Goal: Task Accomplishment & Management: Complete application form

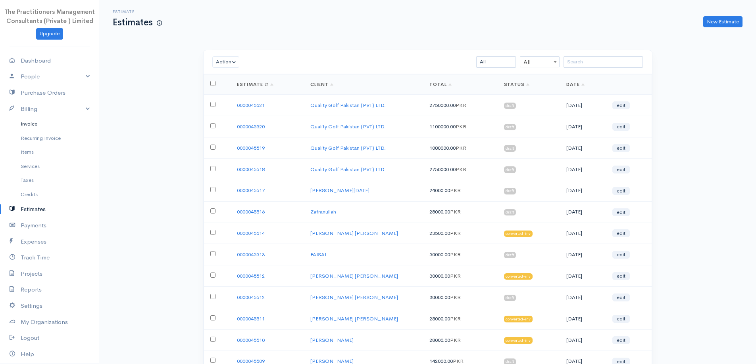
click at [43, 123] on link "Invoice" at bounding box center [49, 124] width 99 height 14
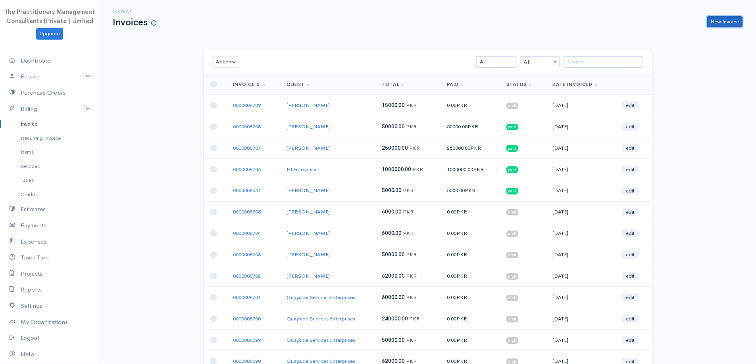
drag, startPoint x: 715, startPoint y: 20, endPoint x: 712, endPoint y: 21, distance: 4.0
click at [715, 20] on link "New Invoice" at bounding box center [724, 22] width 36 height 12
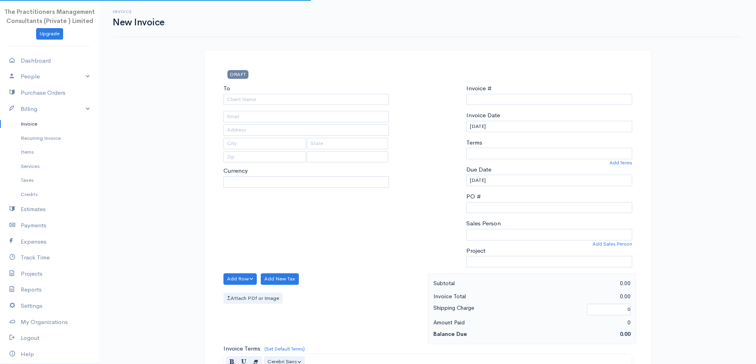
select select "[GEOGRAPHIC_DATA]"
select select "PKR"
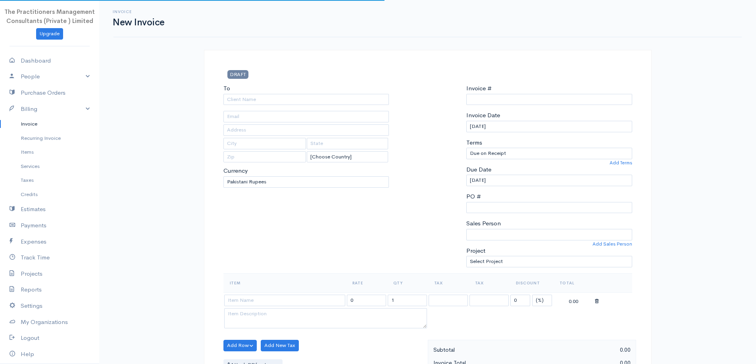
type input "0000008710"
click at [301, 102] on input "To" at bounding box center [306, 100] width 166 height 12
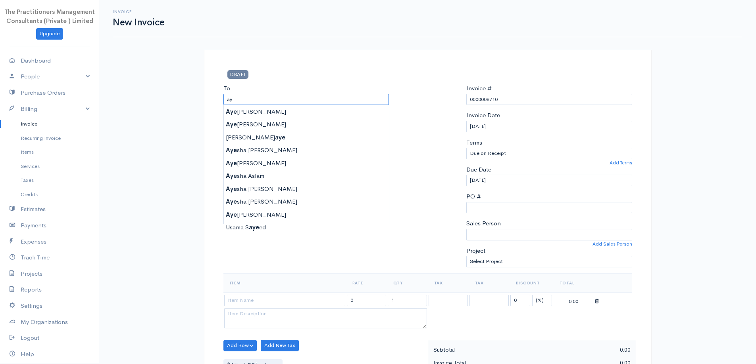
type input "a"
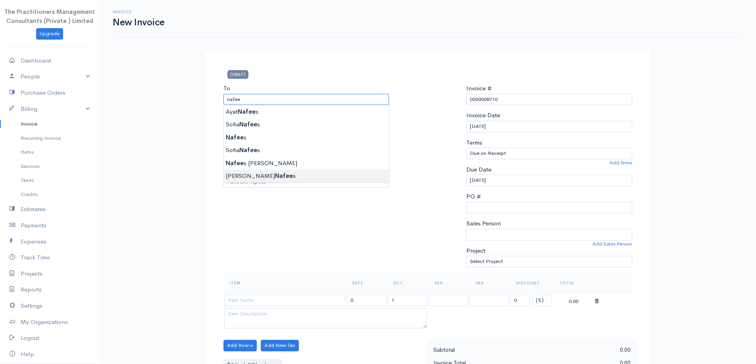
type input "[PERSON_NAME]"
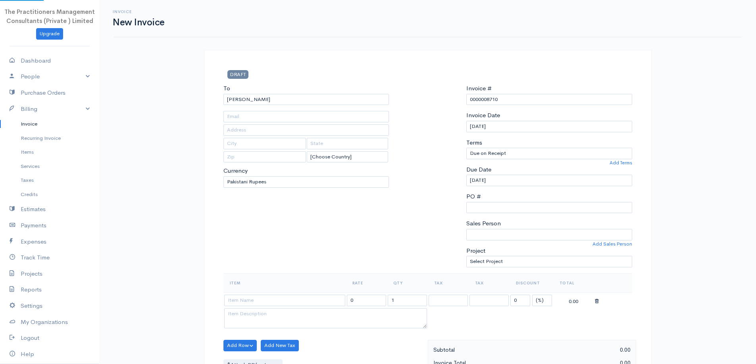
click at [341, 171] on body "The Practitioners Management Consultants (Private ) Limited Upgrade Dashboard P…" at bounding box center [378, 348] width 756 height 696
type input "[PHONE_NUMBER]"
type input "97"
type input "[GEOGRAPHIC_DATA]"
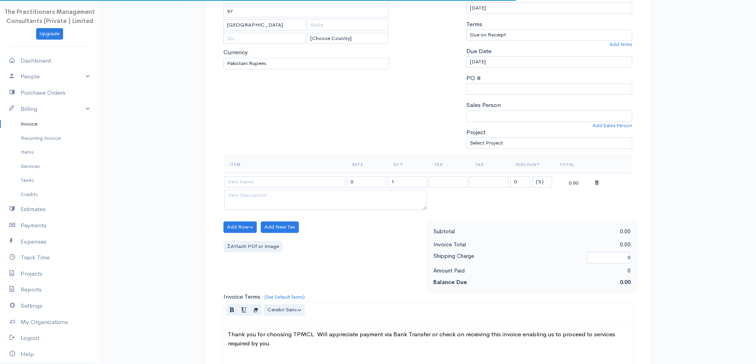
scroll to position [119, 0]
click at [333, 183] on input at bounding box center [284, 182] width 121 height 12
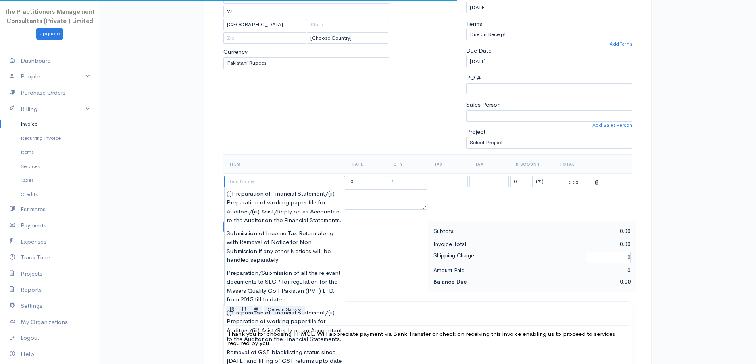
scroll to position [159, 0]
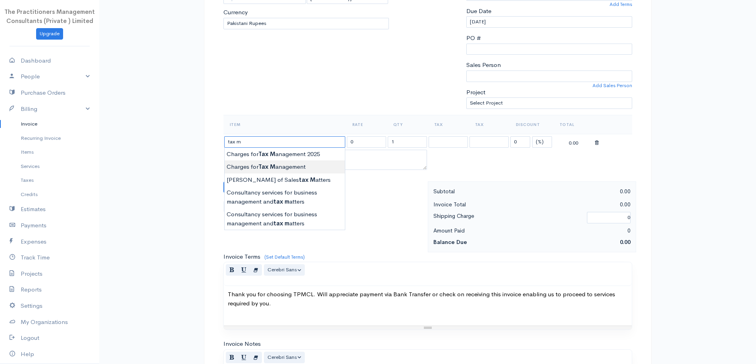
type input "Charges for Tax Management"
type input "220000.00"
click at [296, 165] on body "The Practitioners Management Consultants (Private ) Limited Upgrade Dashboard P…" at bounding box center [378, 189] width 756 height 696
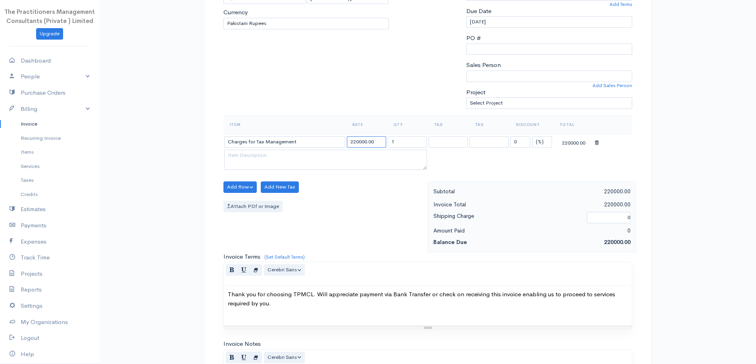
drag, startPoint x: 364, startPoint y: 145, endPoint x: 339, endPoint y: 148, distance: 25.6
click at [365, 145] on input "220000.00" at bounding box center [366, 142] width 39 height 12
click at [323, 144] on input "Charges for Tax Management" at bounding box center [284, 142] width 121 height 12
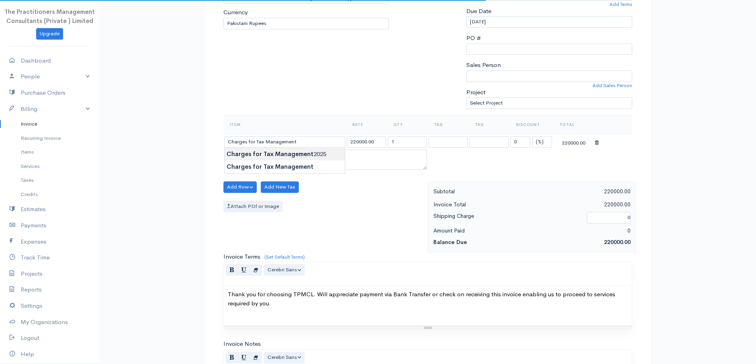
type input "Charges for Tax Management 2025"
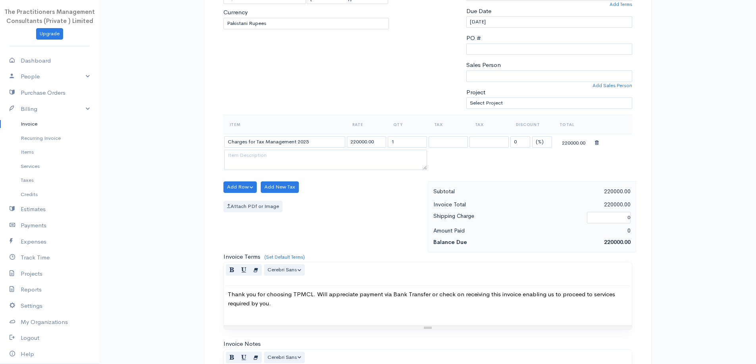
click at [319, 151] on body "The Practitioners Management Consultants (Private ) Limited Upgrade Dashboard P…" at bounding box center [378, 189] width 756 height 696
click at [372, 136] on input "220000.00" at bounding box center [366, 142] width 39 height 12
click at [356, 142] on input "220000.00" at bounding box center [366, 142] width 39 height 12
click at [366, 141] on input "220000.00" at bounding box center [366, 142] width 39 height 12
type input "340182.00"
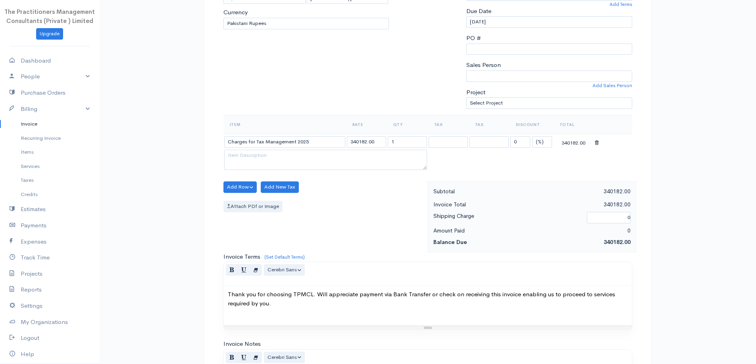
drag, startPoint x: 357, startPoint y: 113, endPoint x: 371, endPoint y: 115, distance: 13.7
click at [359, 111] on div "To [GEOGRAPHIC_DATA][PERSON_NAME] [PHONE_NUMBER] 97 [GEOGRAPHIC_DATA] [Choose C…" at bounding box center [306, 20] width 174 height 190
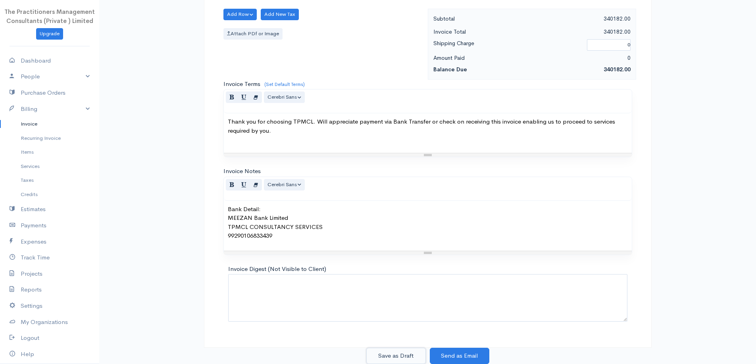
click at [407, 361] on button "Save as Draft" at bounding box center [395, 356] width 59 height 16
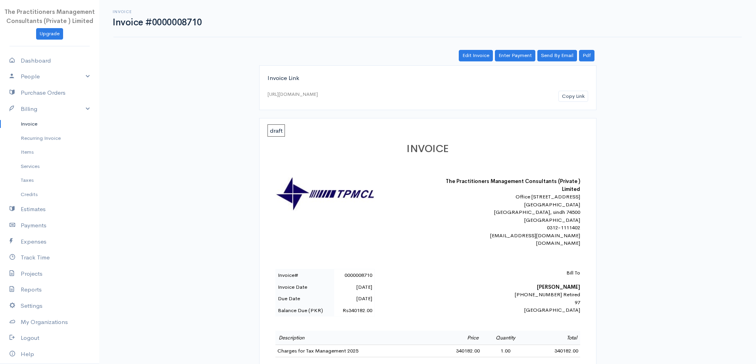
click at [8, 126] on link "Invoice" at bounding box center [49, 124] width 99 height 14
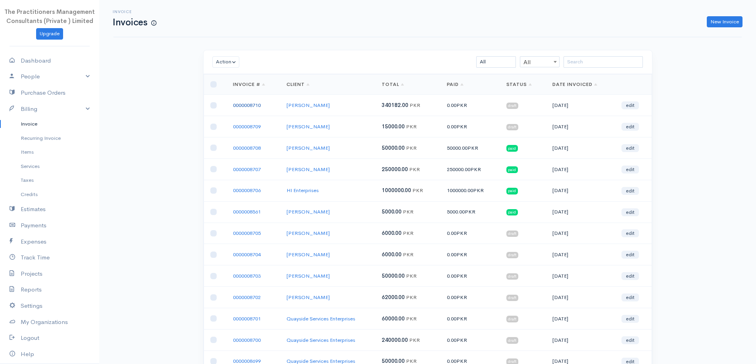
click at [250, 107] on link "0000008710" at bounding box center [247, 105] width 28 height 7
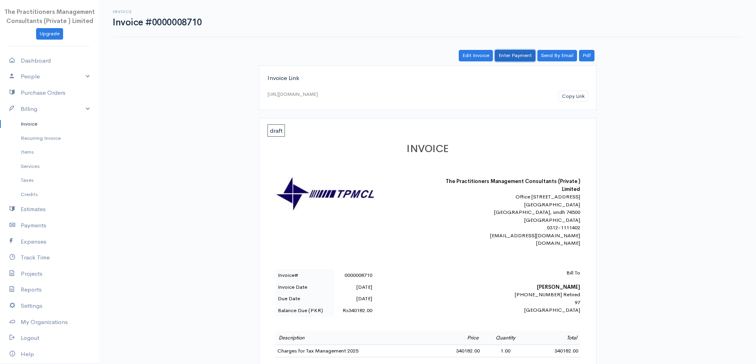
click at [506, 59] on link "Enter Payment" at bounding box center [515, 56] width 40 height 12
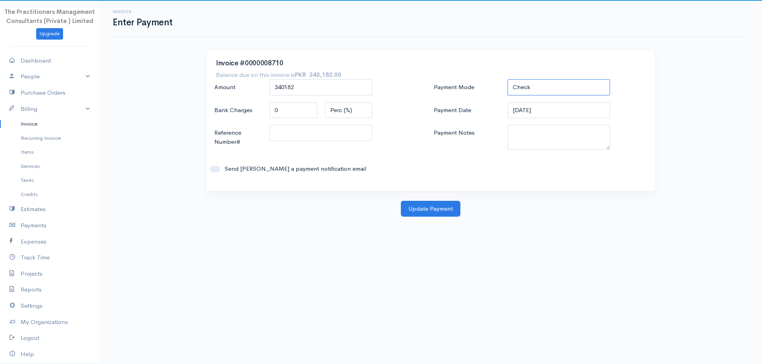
click at [553, 85] on select "Check Bank Transfer Credit Cash Debit ACH VISA MASTERCARD AMEX DISCOVER DINERS …" at bounding box center [558, 87] width 103 height 16
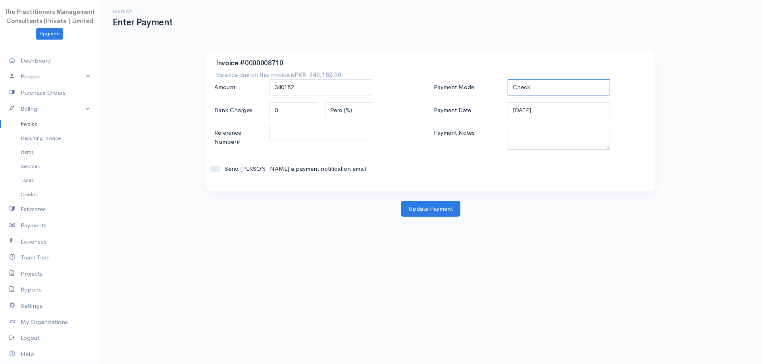
select select "Bank Transfer"
click at [507, 79] on select "Check Bank Transfer Credit Cash Debit ACH VISA MASTERCARD AMEX DISCOVER DINERS …" at bounding box center [558, 87] width 103 height 16
click at [586, 132] on textarea "Payment Notes" at bounding box center [558, 137] width 103 height 25
type textarea "5828"
click at [336, 125] on input "Reference Number#" at bounding box center [320, 133] width 103 height 16
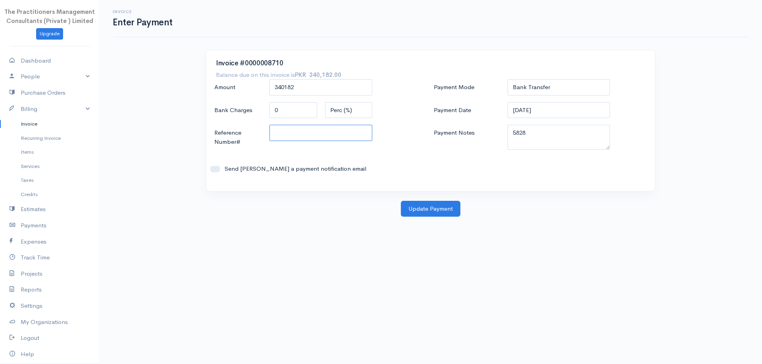
type input "2"
type input "5828"
click at [439, 209] on button "Update Payment" at bounding box center [430, 209] width 59 height 16
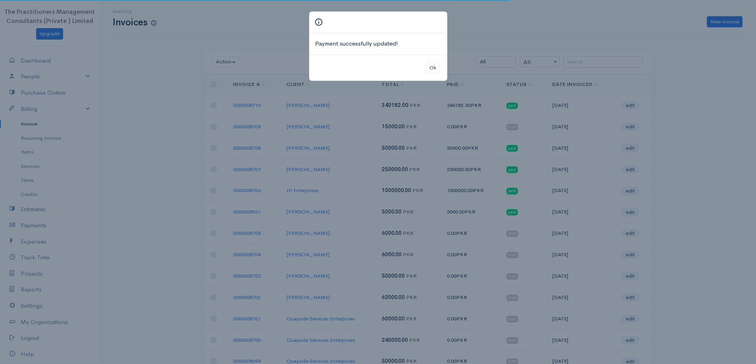
click at [442, 67] on div "Ok" at bounding box center [378, 67] width 138 height 27
click at [439, 71] on button "Ok" at bounding box center [433, 68] width 14 height 12
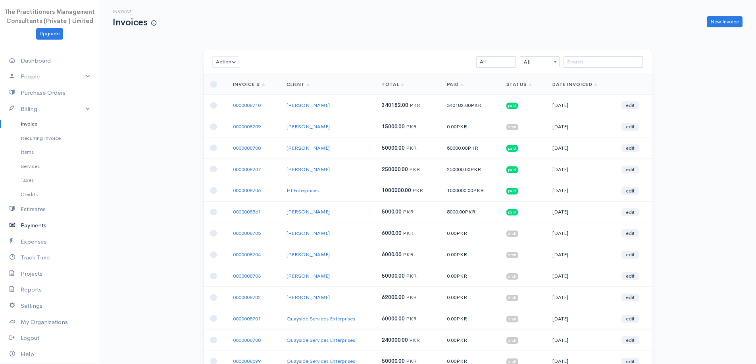
click at [55, 228] on link "Payments" at bounding box center [49, 226] width 99 height 16
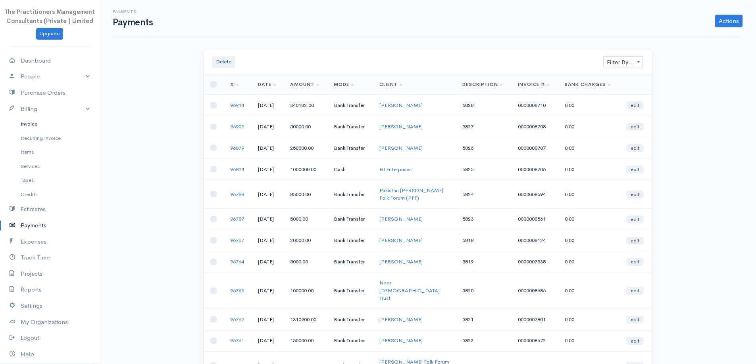
click at [35, 121] on link "Invoice" at bounding box center [49, 124] width 99 height 14
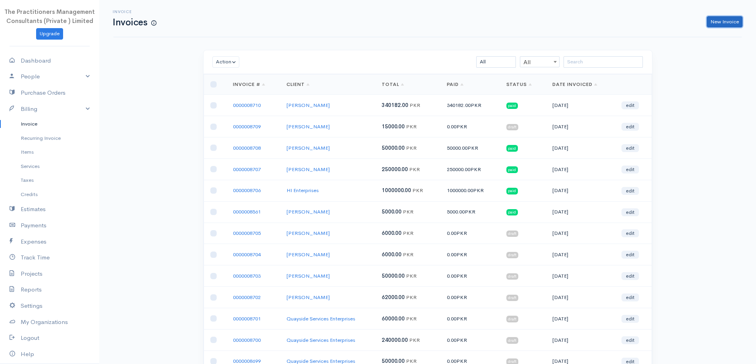
click at [739, 20] on link "New Invoice" at bounding box center [724, 22] width 36 height 12
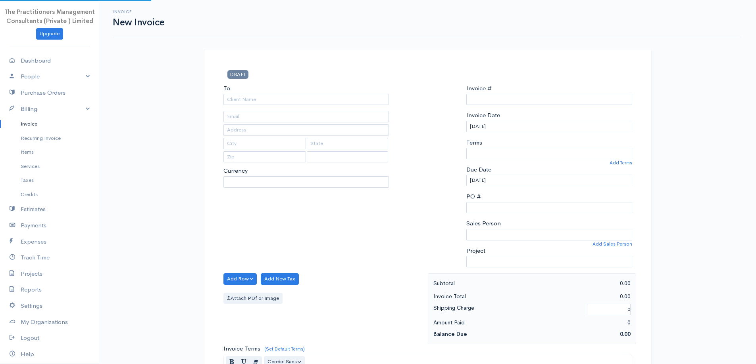
select select "PKR"
type input "0000008711"
select select "[GEOGRAPHIC_DATA]"
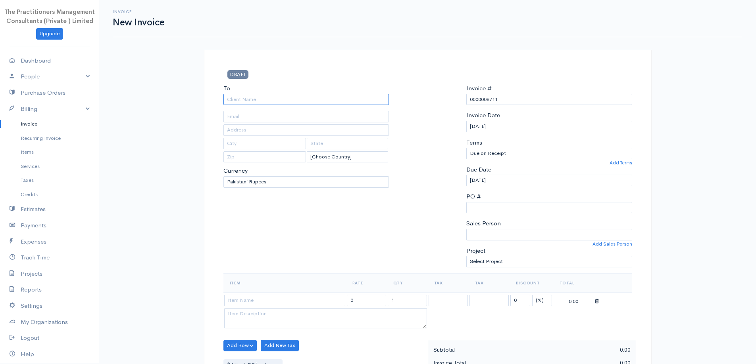
click at [314, 102] on input "To" at bounding box center [306, 100] width 166 height 12
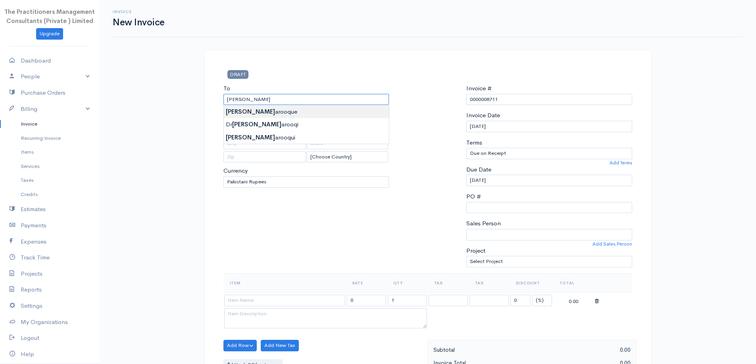
type input "[PERSON_NAME]"
click at [325, 112] on body "The Practitioners Management Consultants (Private ) Limited Upgrade Dashboard P…" at bounding box center [378, 348] width 756 height 696
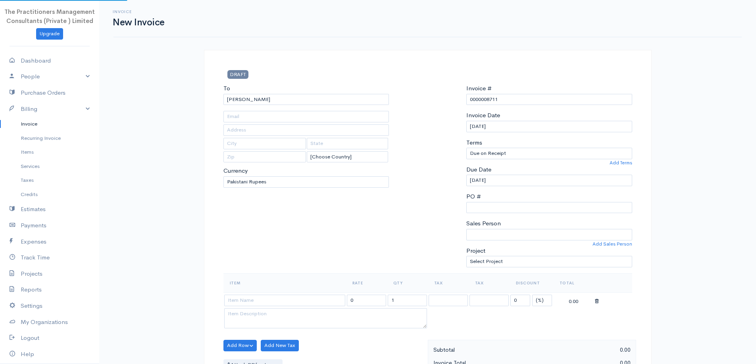
type input "[EMAIL_ADDRESS][DOMAIN_NAME]"
type input "3142"
type input "[GEOGRAPHIC_DATA]"
type input "0322-3597578"
click at [320, 99] on input "[PERSON_NAME]" at bounding box center [306, 100] width 166 height 12
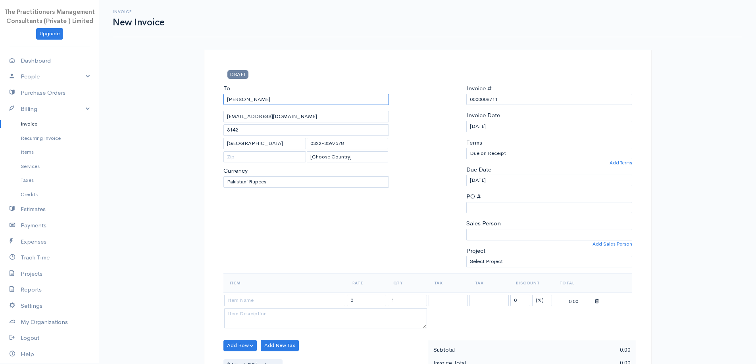
click at [313, 102] on input "[PERSON_NAME]" at bounding box center [306, 100] width 166 height 12
click at [309, 98] on input "[PERSON_NAME]" at bounding box center [306, 100] width 166 height 12
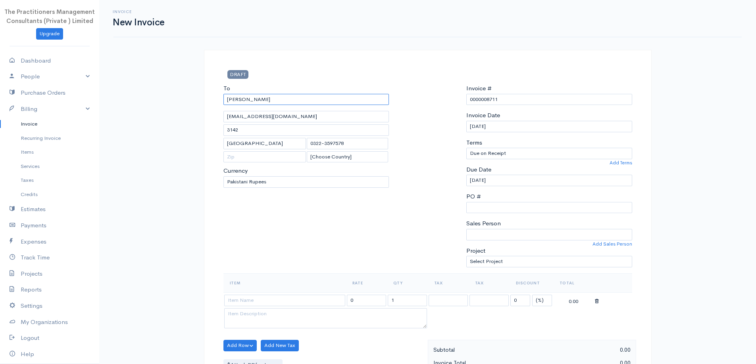
click at [309, 98] on input "[PERSON_NAME]" at bounding box center [306, 100] width 166 height 12
click at [453, 199] on div at bounding box center [427, 179] width 69 height 190
click at [323, 102] on input "[PERSON_NAME]" at bounding box center [306, 100] width 166 height 12
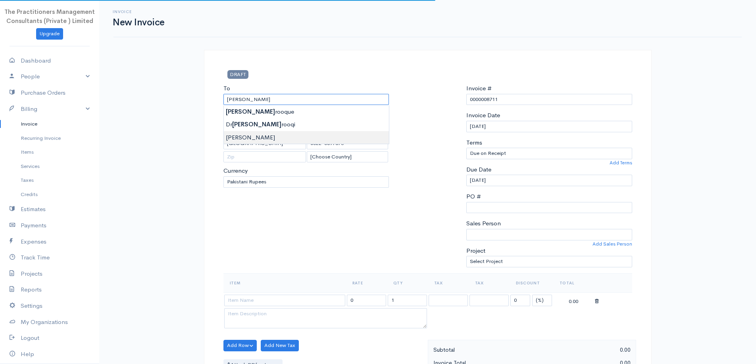
type input "[PERSON_NAME]"
click at [314, 135] on body "The Practitioners Management Consultants (Private ) Limited Upgrade Dashboard P…" at bounding box center [378, 348] width 756 height 696
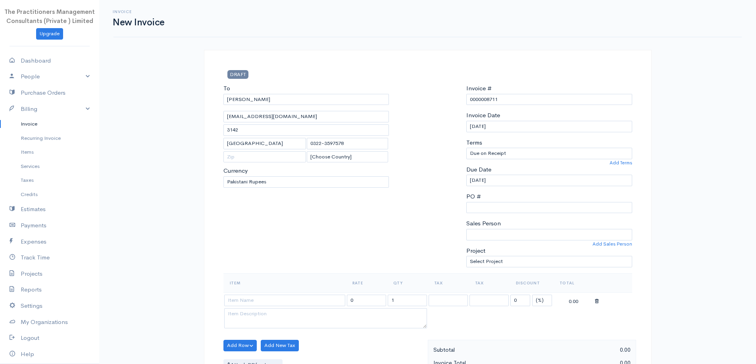
type input "1515"
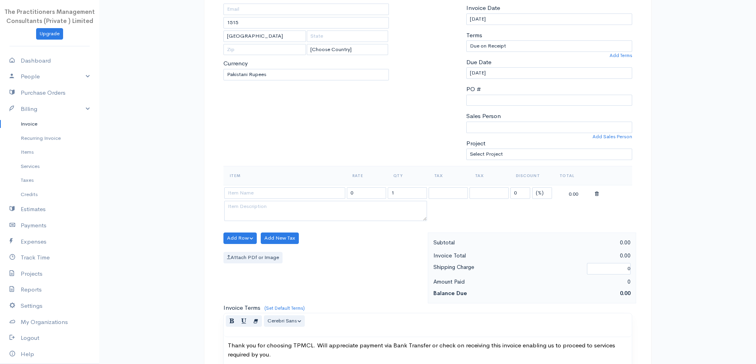
scroll to position [40, 0]
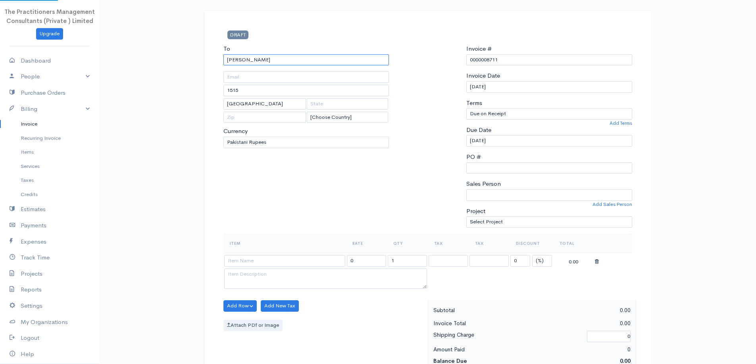
click at [298, 62] on input "[PERSON_NAME]" at bounding box center [306, 60] width 166 height 12
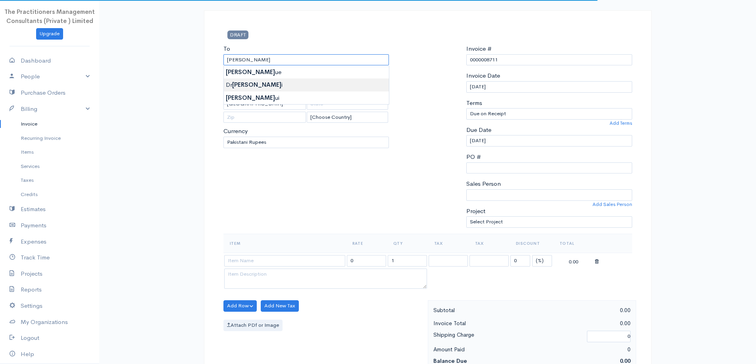
type input "[PERSON_NAME]"
click at [292, 82] on body "The Practitioners Management Consultants (Private ) Limited Upgrade Dashboard P…" at bounding box center [378, 308] width 756 height 696
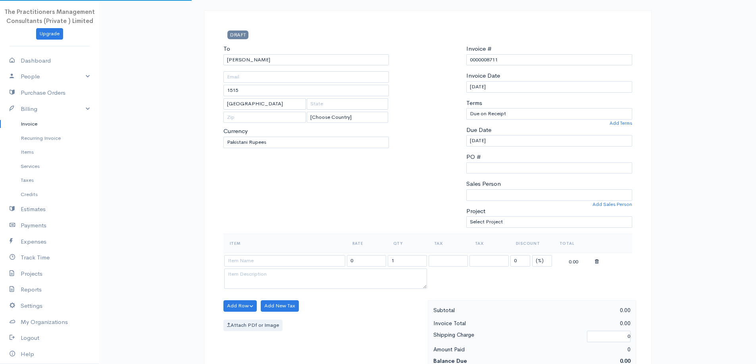
type input "[PHONE_NUMBER]"
type input "[GEOGRAPHIC_DATA]"
type input "sindh"
type input "74500"
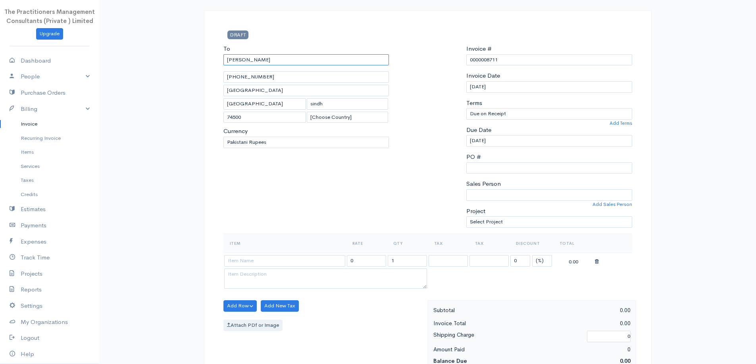
click at [296, 65] on input "[PERSON_NAME]" at bounding box center [306, 60] width 166 height 12
drag, startPoint x: 233, startPoint y: 59, endPoint x: 217, endPoint y: 61, distance: 15.9
click at [217, 61] on div "DRAFT To [PERSON_NAME][GEOGRAPHIC_DATA]-9548666-8 [GEOGRAPHIC_DATA] [GEOGRAPHIC…" at bounding box center [427, 325] width 447 height 630
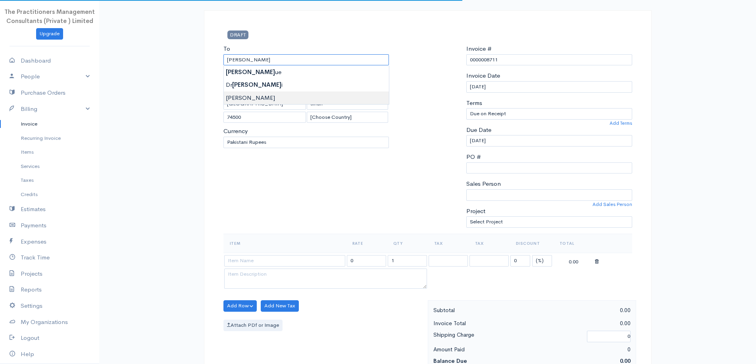
type input "[PERSON_NAME]"
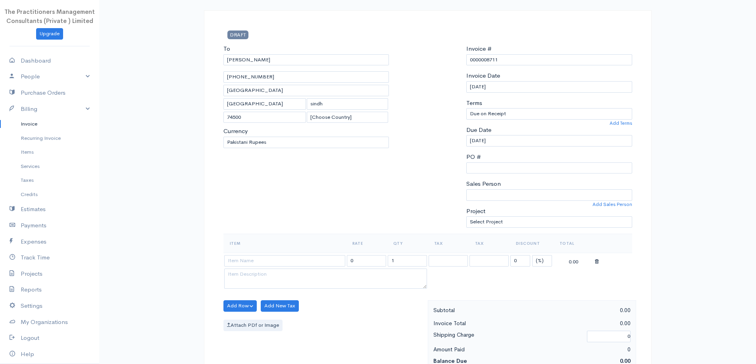
click at [266, 96] on body "The Practitioners Management Consultants (Private ) Limited Upgrade Dashboard P…" at bounding box center [378, 308] width 756 height 696
type input "1515"
type input "[GEOGRAPHIC_DATA]"
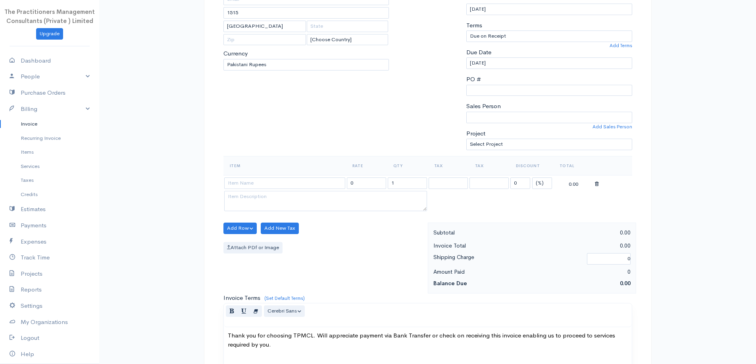
scroll to position [119, 0]
click at [307, 176] on input at bounding box center [284, 182] width 121 height 12
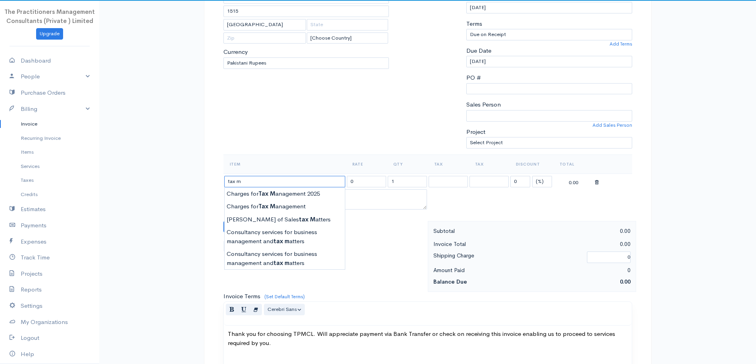
type input "Charges for Tax Management 2025"
click at [283, 196] on body "The Practitioners Management Consultants (Private ) Limited Upgrade Dashboard P…" at bounding box center [378, 229] width 756 height 696
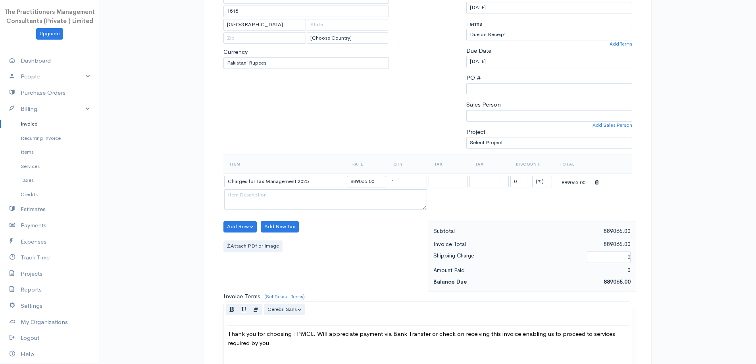
click at [366, 182] on input "889065.00" at bounding box center [366, 182] width 39 height 12
type input "1522664.00"
click at [407, 134] on div at bounding box center [427, 60] width 69 height 190
click at [358, 209] on textarea at bounding box center [325, 200] width 203 height 21
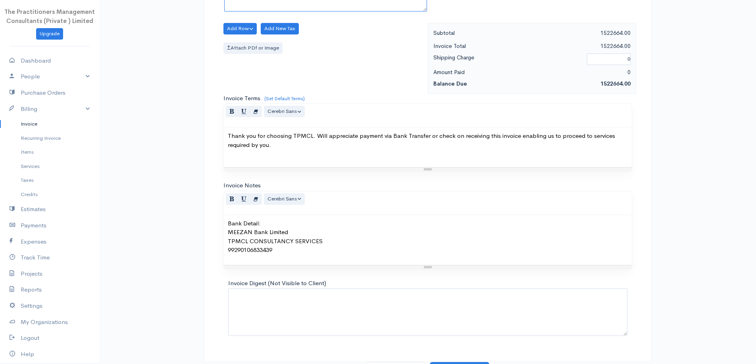
scroll to position [332, 0]
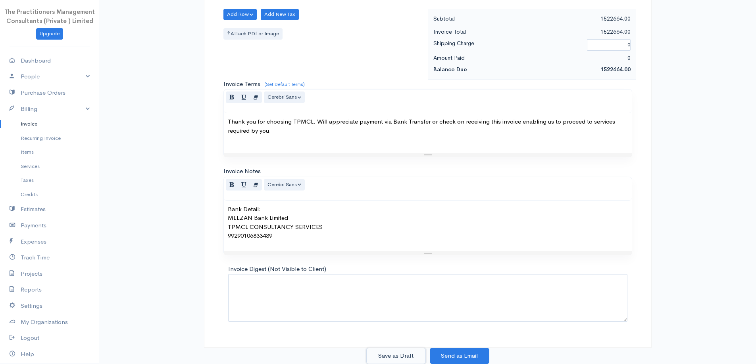
click at [408, 359] on button "Save as Draft" at bounding box center [395, 356] width 59 height 16
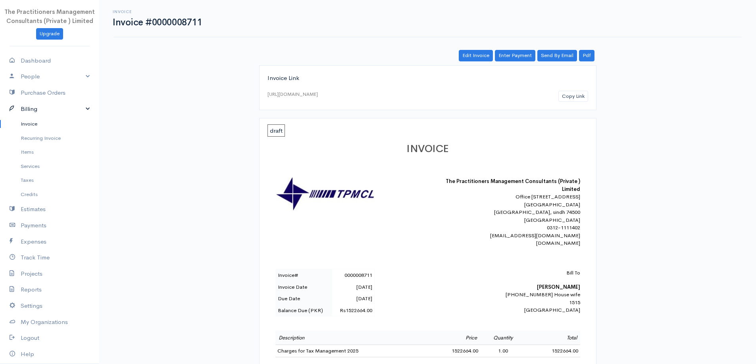
click at [44, 106] on link "Billing" at bounding box center [49, 109] width 99 height 16
click at [35, 125] on link "Estimates" at bounding box center [49, 125] width 99 height 16
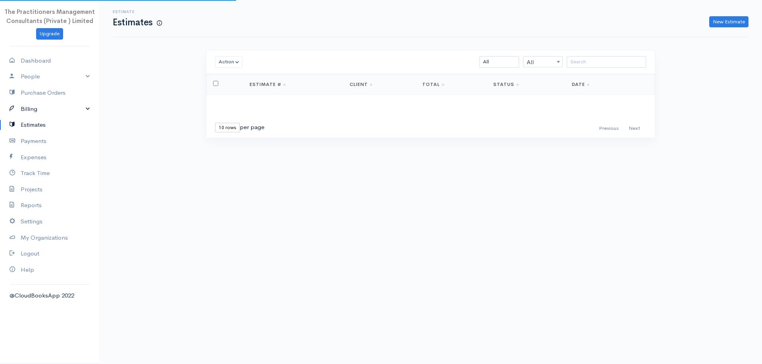
click at [30, 112] on link "Billing" at bounding box center [49, 109] width 99 height 16
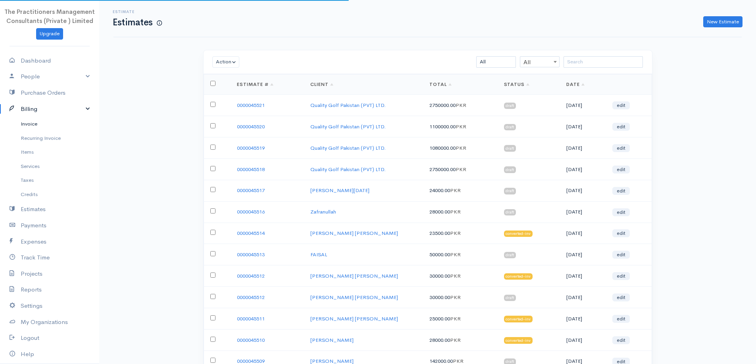
click at [33, 124] on link "Invoice" at bounding box center [49, 124] width 99 height 14
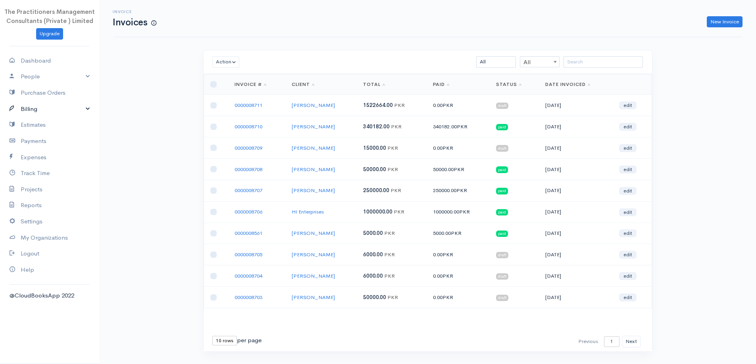
click at [49, 114] on link "Billing" at bounding box center [49, 109] width 99 height 16
click at [585, 64] on input "search" at bounding box center [602, 62] width 79 height 12
paste input "Shema Ishrat"
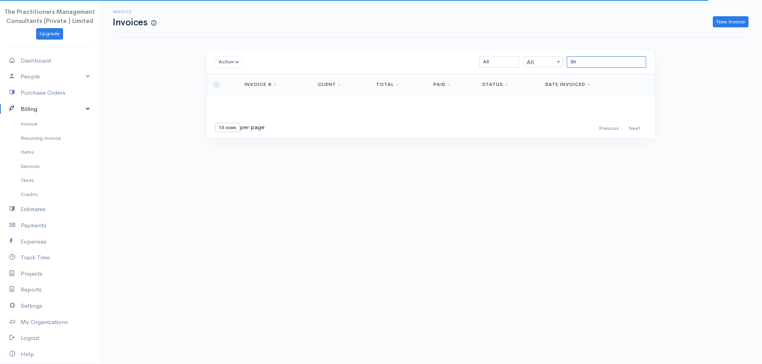
type input "S"
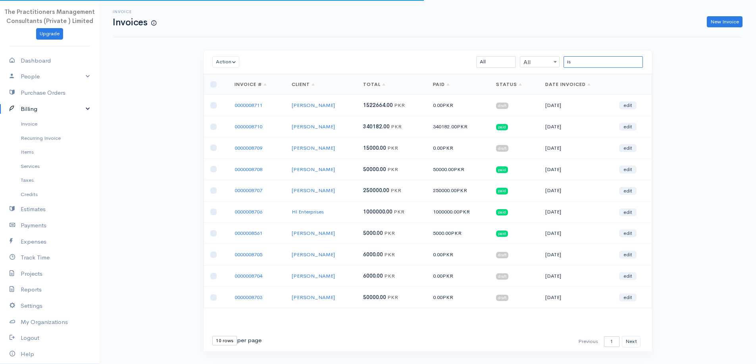
type input "i"
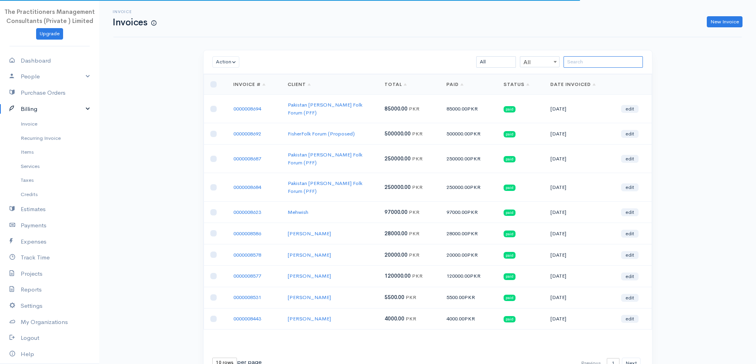
type input "i"
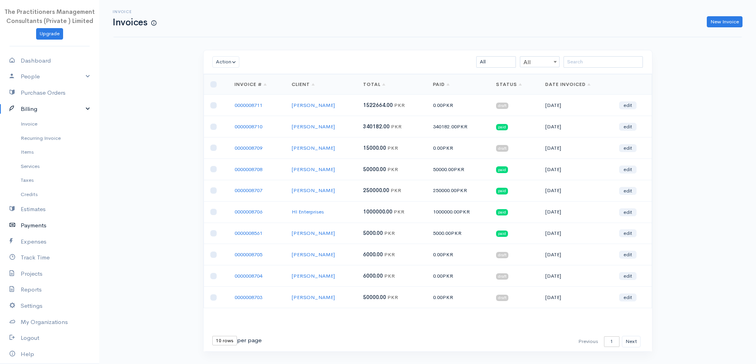
click at [54, 225] on link "Payments" at bounding box center [49, 226] width 99 height 16
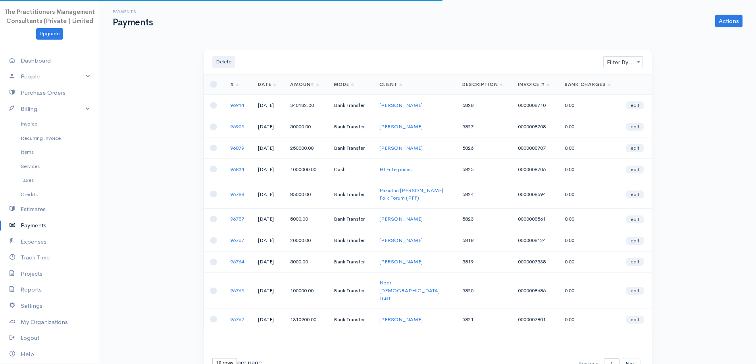
click at [625, 62] on span "Filter By Client" at bounding box center [622, 62] width 39 height 11
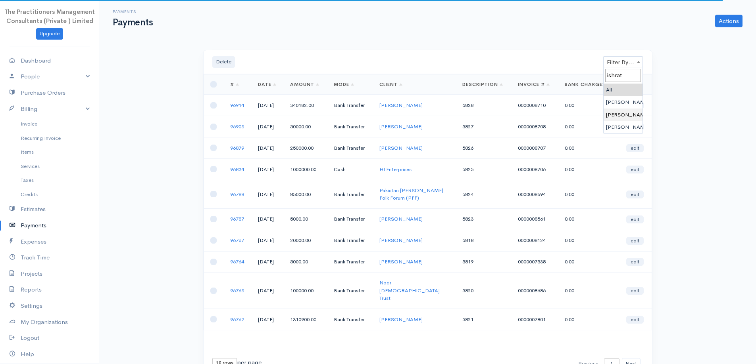
type input "ishrat"
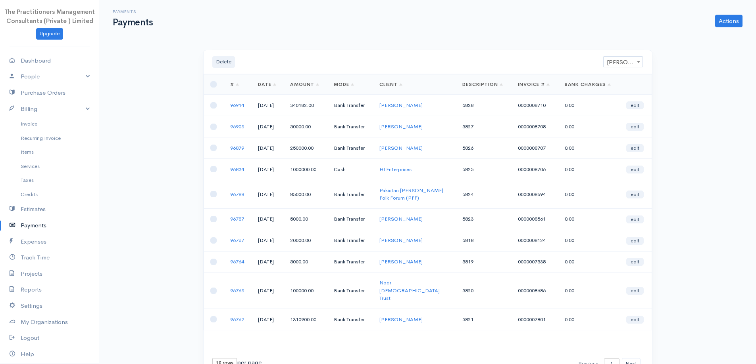
select select "2058710"
